Goal: Task Accomplishment & Management: Manage account settings

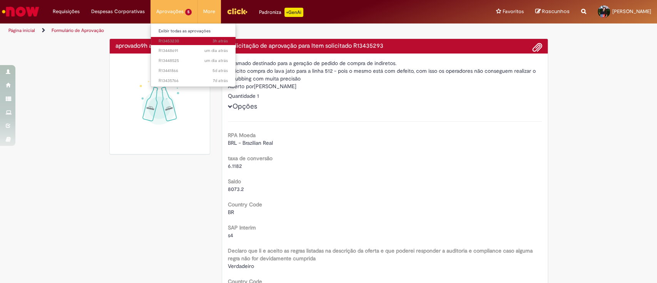
click at [174, 41] on span "3h atrás 3 horas atrás R13453230" at bounding box center [193, 41] width 69 height 6
click at [180, 38] on span "3h atrás 3 horas atrás R13453230" at bounding box center [193, 41] width 69 height 6
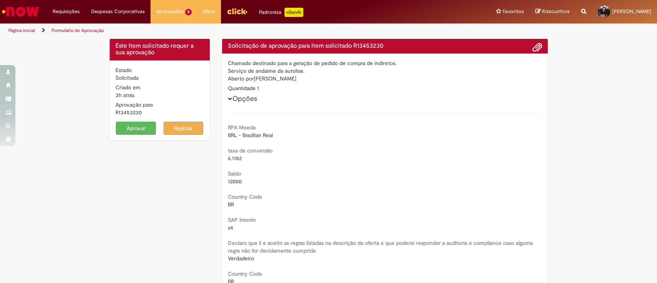
click at [134, 128] on button "Aprovar" at bounding box center [136, 128] width 40 height 13
